Goal: Task Accomplishment & Management: Use online tool/utility

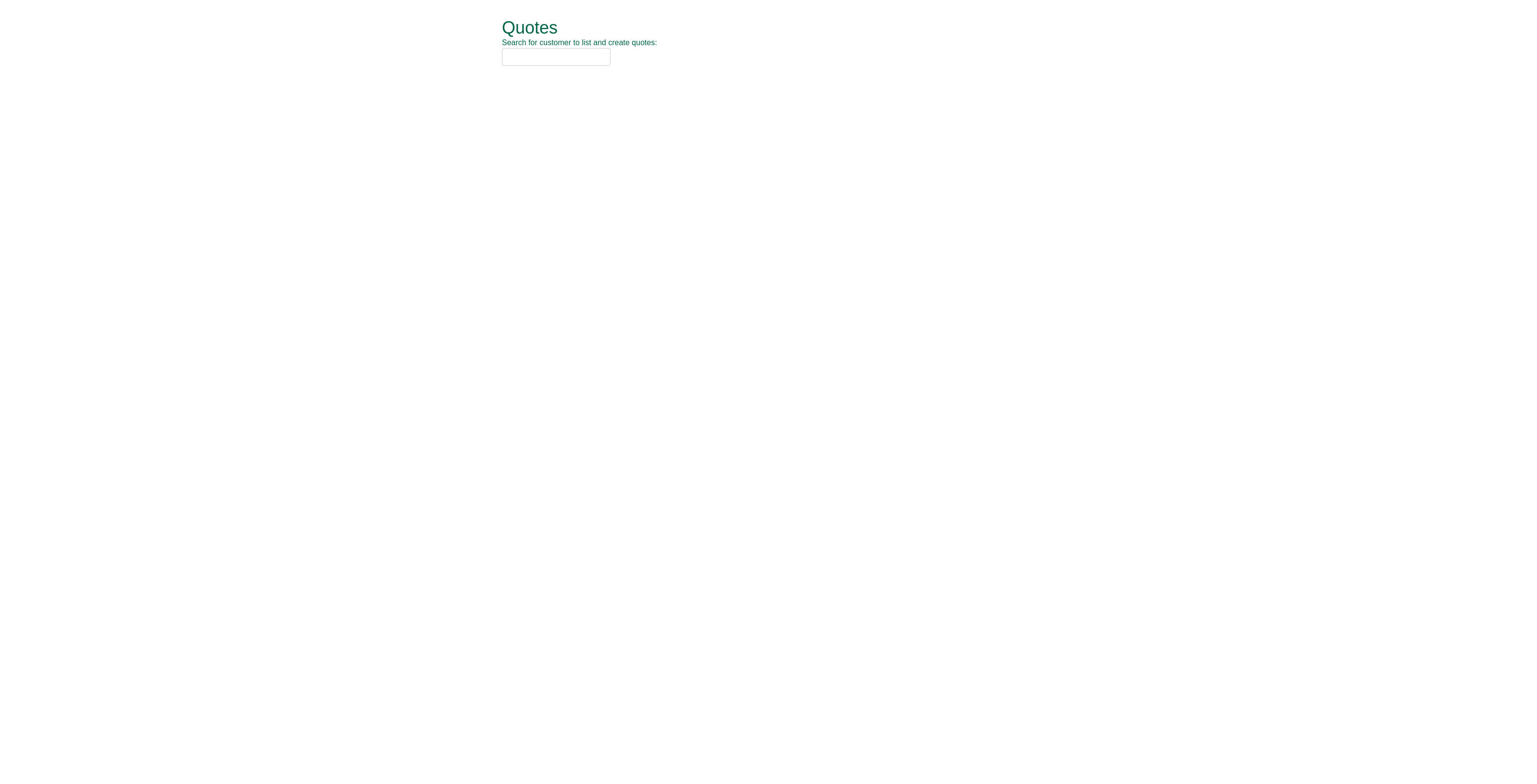
click at [535, 53] on input "text" at bounding box center [556, 57] width 109 height 18
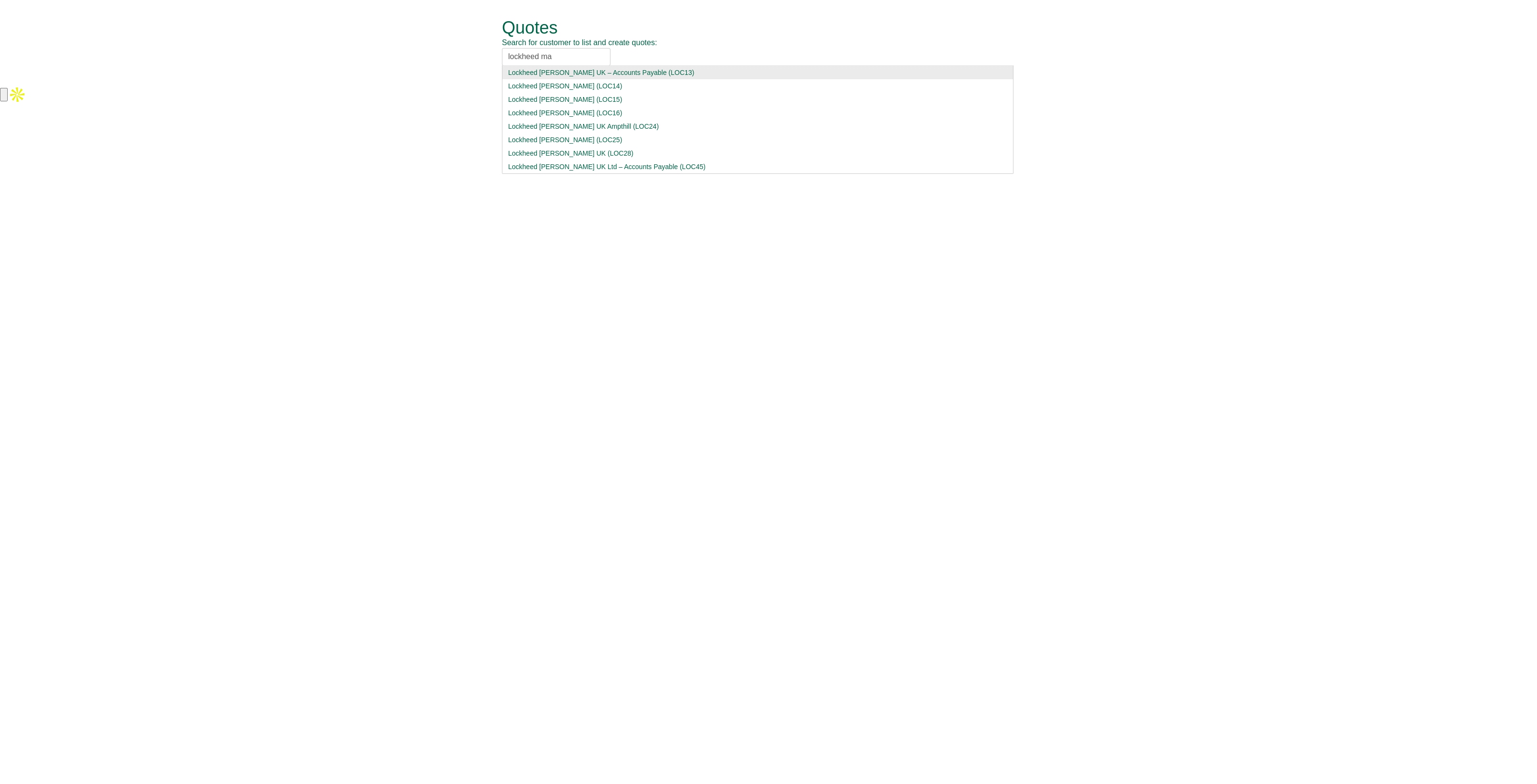
type input "lockheed ma"
click at [607, 70] on div "Lockheed [PERSON_NAME] UK – Accounts Payable (LOC13)" at bounding box center [758, 73] width 499 height 10
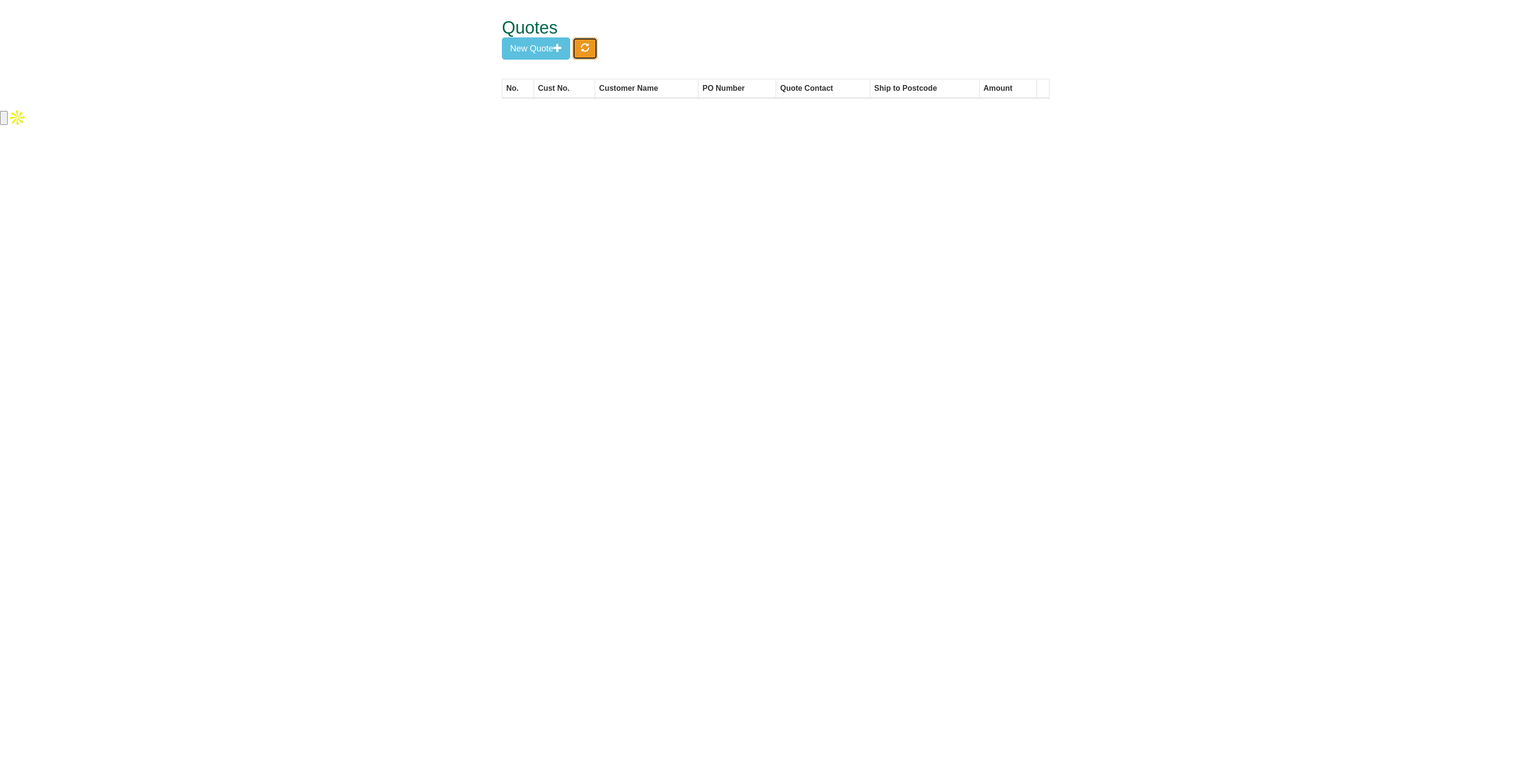
click at [594, 55] on button "button" at bounding box center [585, 48] width 25 height 22
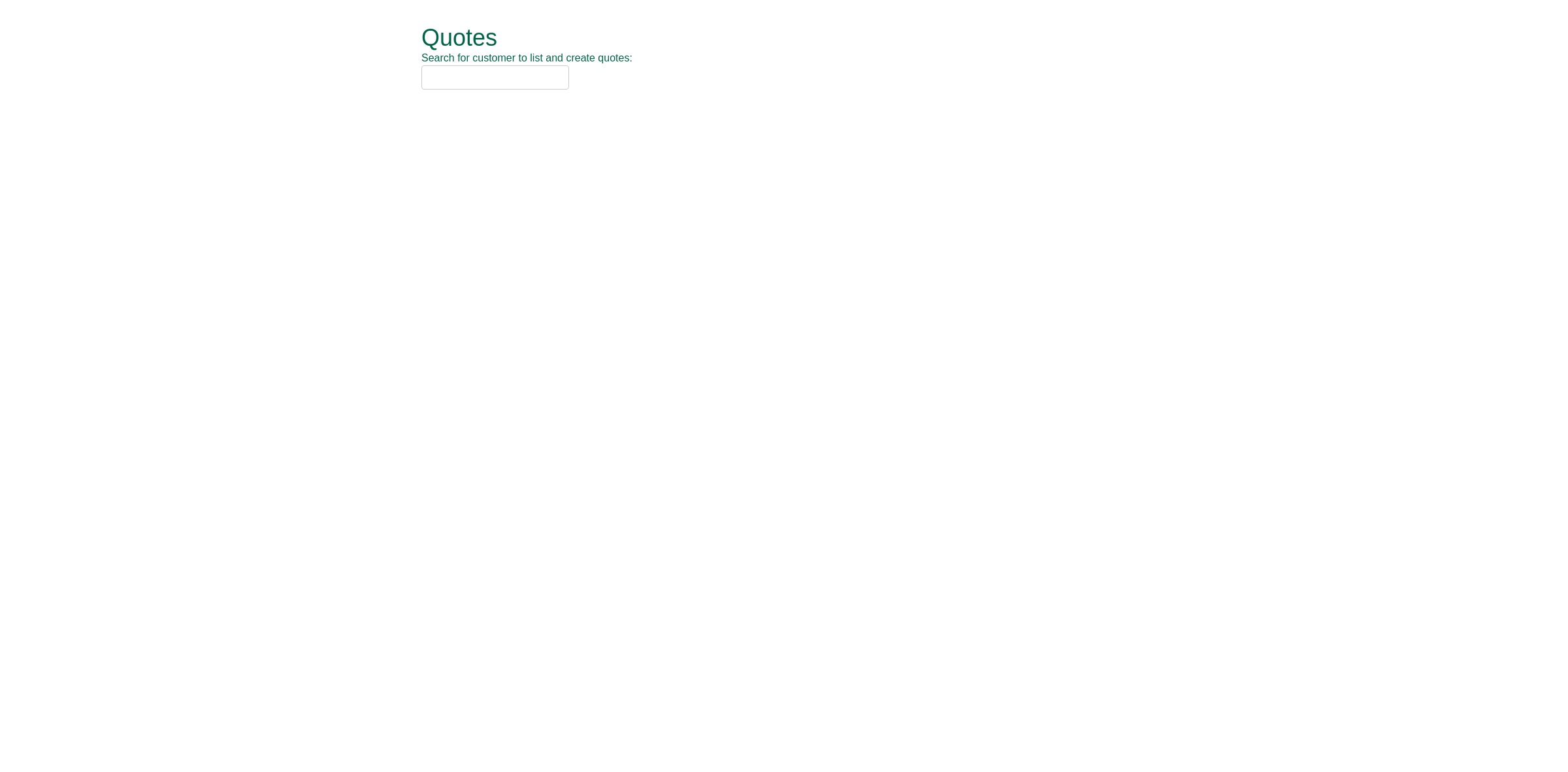
click at [452, 75] on input "text" at bounding box center [495, 77] width 148 height 24
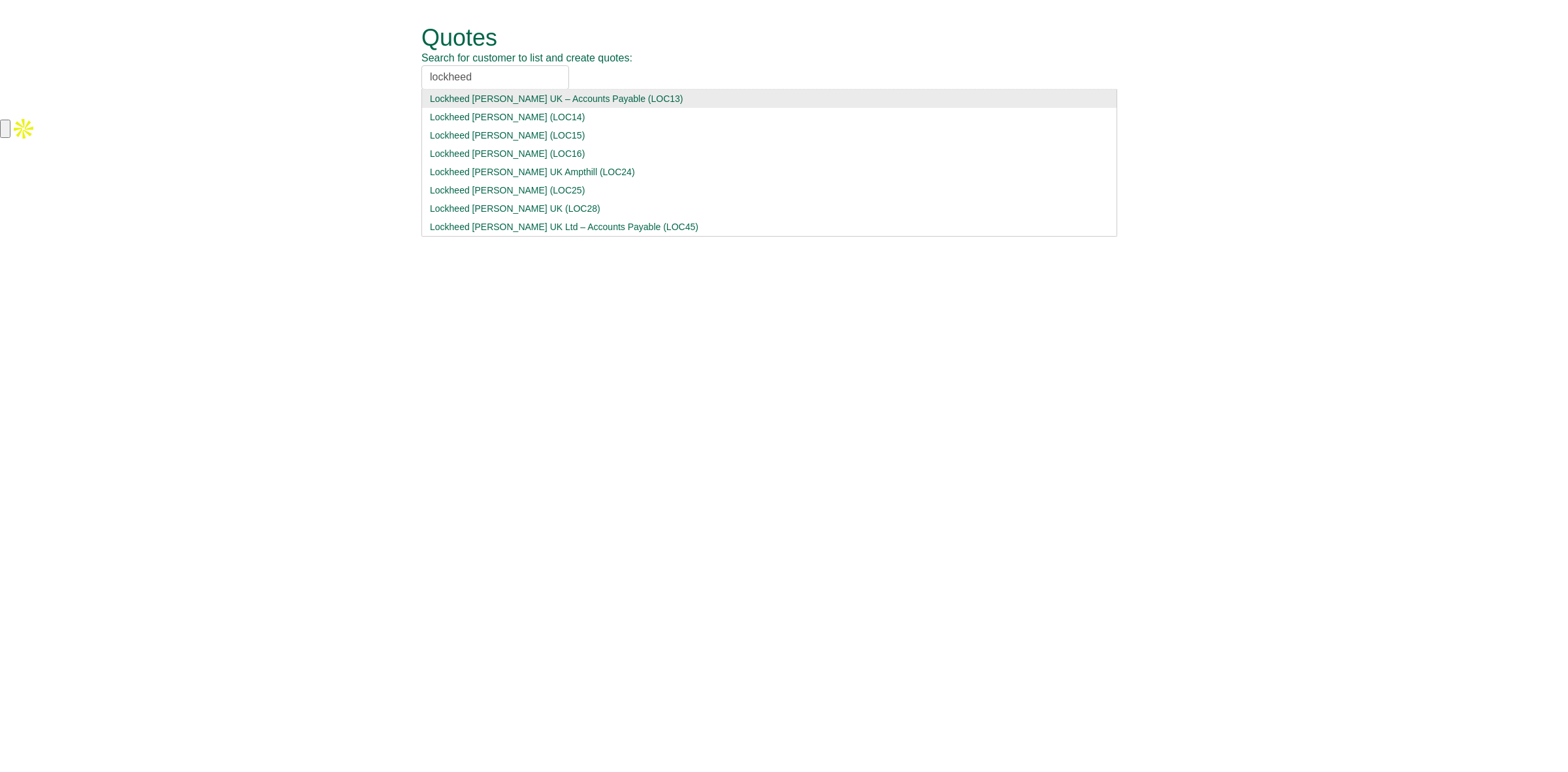
type input "lockheed"
click at [497, 106] on div "Lockheed [PERSON_NAME] UK – Accounts Payable (LOC13)" at bounding box center [769, 99] width 678 height 13
